Goal: Communication & Community: Answer question/provide support

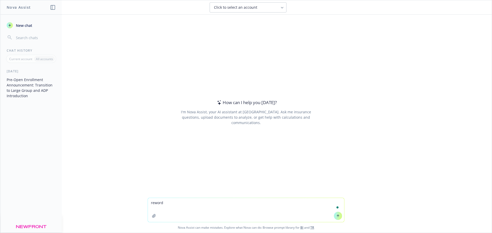
type textarea "reword As mentioned, I have good news. I’ve done a quick rate comparison for yo…"
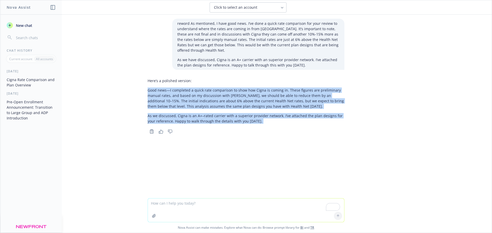
drag, startPoint x: 145, startPoint y: 91, endPoint x: 259, endPoint y: 127, distance: 119.7
click at [259, 127] on div "Here’s a polished version: Good news—I completed a quick rate comparison to sho…" at bounding box center [245, 105] width 205 height 59
copy div "Good news—I completed a quick rate comparison to show how Cigna is coming in. T…"
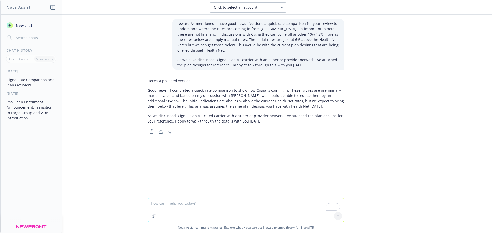
click at [159, 204] on textarea "To enrich screen reader interactions, please activate Accessibility in Grammarl…" at bounding box center [246, 211] width 196 height 24
type textarea "what are the benefits of working with Newfront"
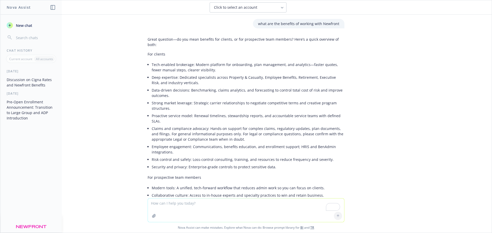
scroll to position [122, 0]
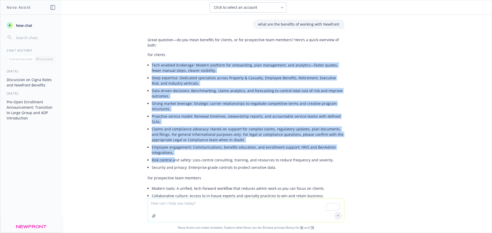
drag, startPoint x: 147, startPoint y: 59, endPoint x: 171, endPoint y: 146, distance: 90.8
click at [171, 146] on div "Great question—do you mean benefits for clients, or for prospective team member…" at bounding box center [245, 137] width 197 height 204
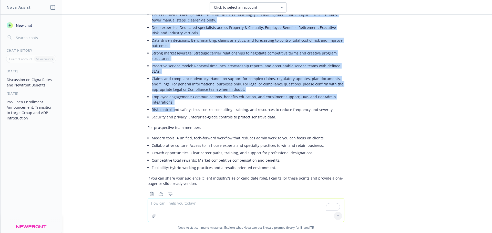
scroll to position [173, 0]
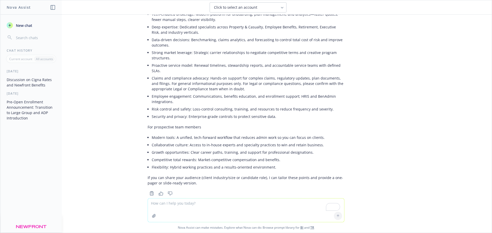
click at [155, 203] on textarea "To enrich screen reader interactions, please activate Accessibility in Grammarl…" at bounding box center [246, 211] width 196 height 24
type textarea "clients in total rewards"
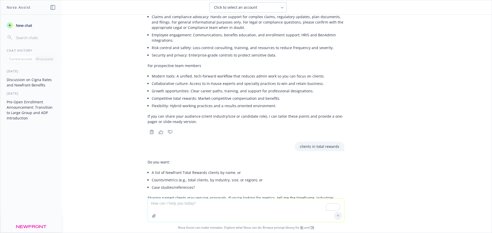
scroll to position [235, 0]
type textarea "what are the benefits of a total rewards client working with newfront"
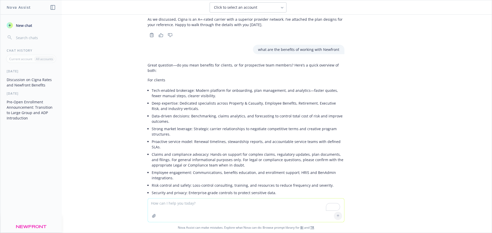
scroll to position [96, 0]
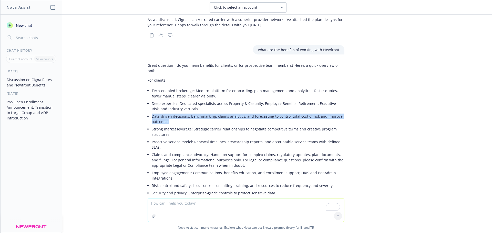
drag, startPoint x: 148, startPoint y: 110, endPoint x: 169, endPoint y: 116, distance: 21.9
click at [169, 116] on li "Data-driven decisions: Benchmarking, claims analytics, and forecasting to contr…" at bounding box center [248, 119] width 193 height 13
copy li "Data-driven decisions: Benchmarking, claims analytics, and forecasting to contr…"
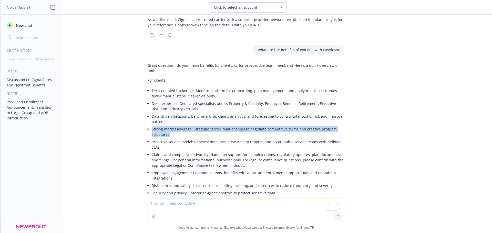
drag, startPoint x: 147, startPoint y: 123, endPoint x: 282, endPoint y: 131, distance: 135.1
click at [282, 131] on div "Great question—do you mean benefits for clients, or for prospective team member…" at bounding box center [245, 163] width 197 height 204
copy li "Strong market leverage: Strategic carrier relationships to negotiate competitiv…"
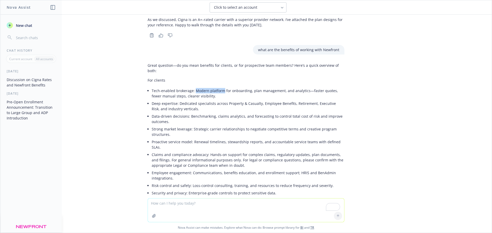
drag, startPoint x: 190, startPoint y: 84, endPoint x: 218, endPoint y: 85, distance: 27.2
click at [218, 87] on li "Tech-enabled brokerage: Modern platform for onboarding, plan management, and an…" at bounding box center [248, 93] width 193 height 13
